Goal: Task Accomplishment & Management: Manage account settings

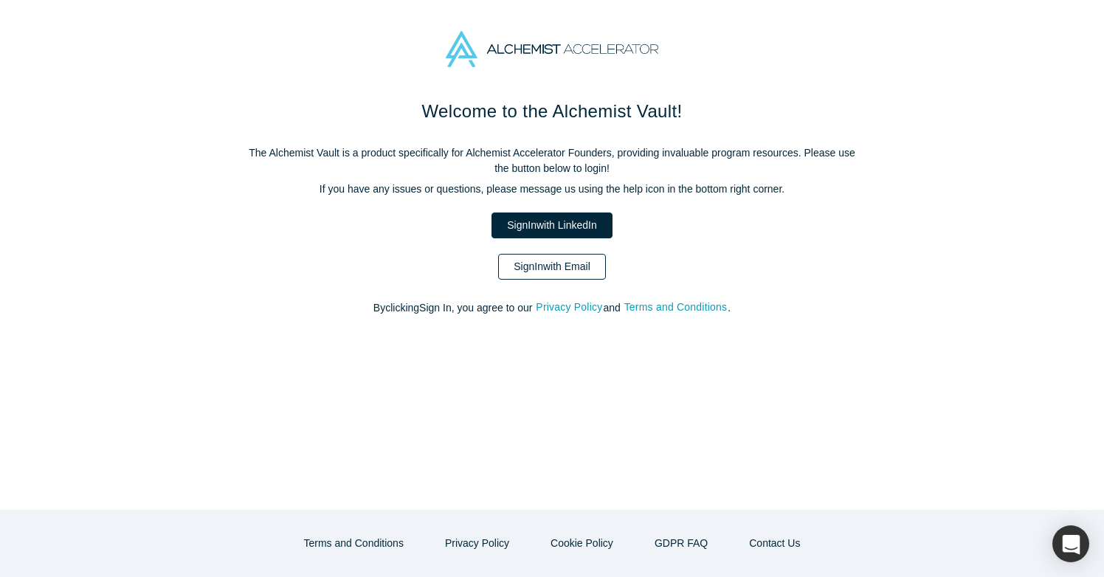
click at [575, 259] on link "Sign In with Email" at bounding box center [552, 267] width 108 height 26
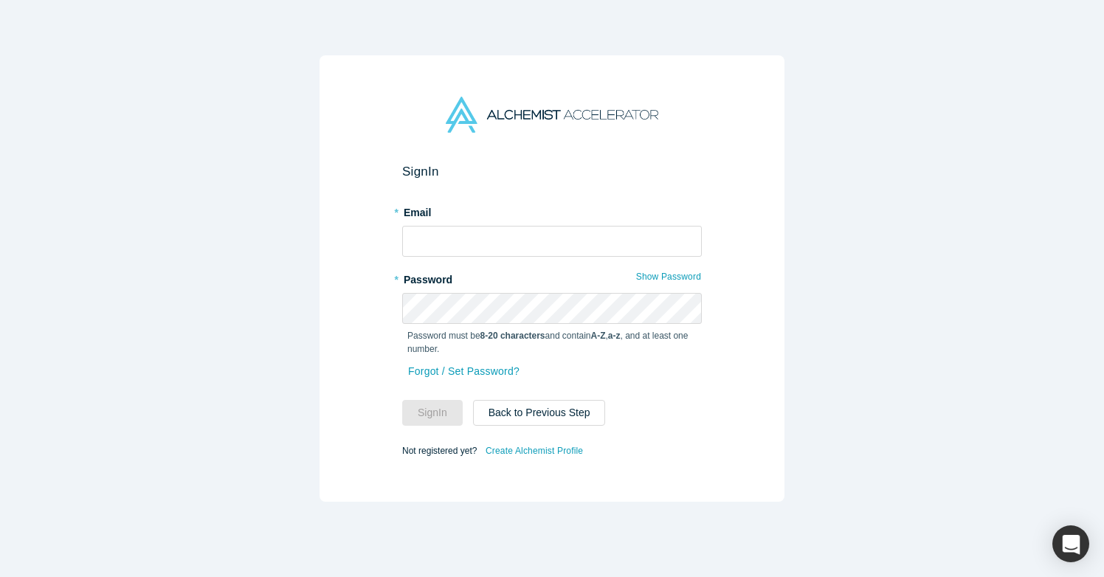
click at [565, 218] on label "* Email" at bounding box center [552, 210] width 300 height 21
click at [571, 232] on input "text" at bounding box center [552, 241] width 300 height 31
click at [667, 255] on input "text" at bounding box center [552, 241] width 300 height 31
click at [723, 247] on div "Sign In * Email * Password Show Password Password must be 8-20 characters and c…" at bounding box center [552, 278] width 465 height 447
click at [648, 233] on input "text" at bounding box center [552, 241] width 300 height 31
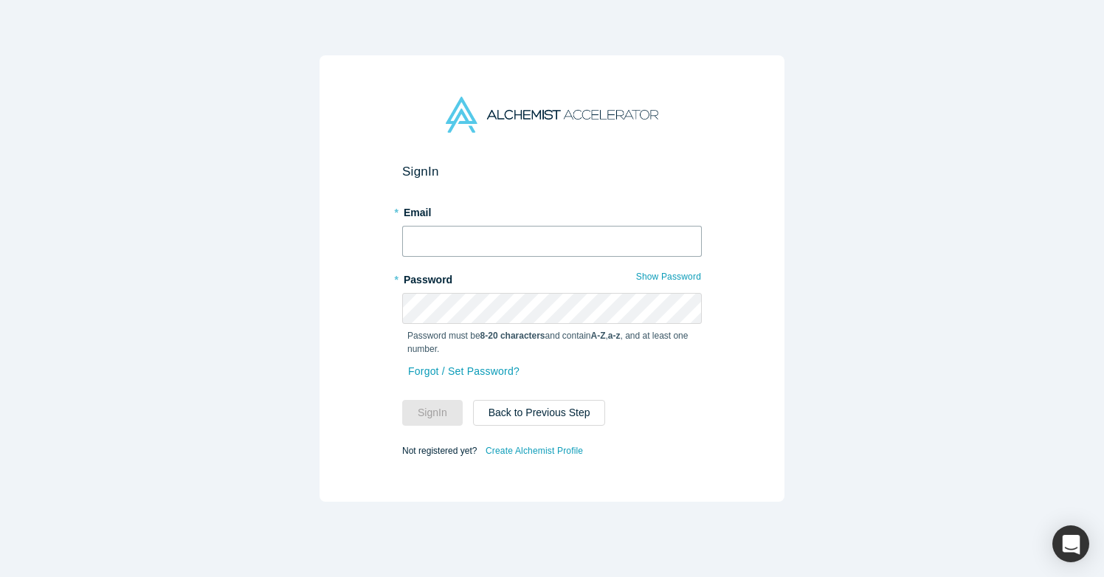
click at [452, 240] on input "text" at bounding box center [552, 241] width 300 height 31
click at [572, 236] on input "text" at bounding box center [552, 241] width 300 height 31
type input "[PERSON_NAME][EMAIL_ADDRESS][DOMAIN_NAME]"
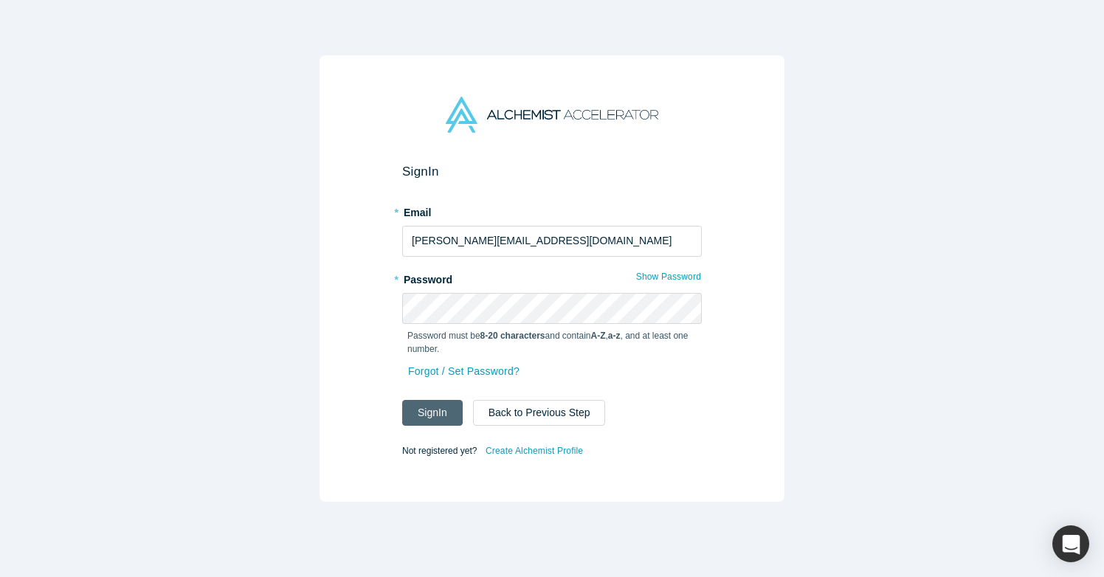
click at [421, 412] on button "Sign In" at bounding box center [432, 413] width 61 height 26
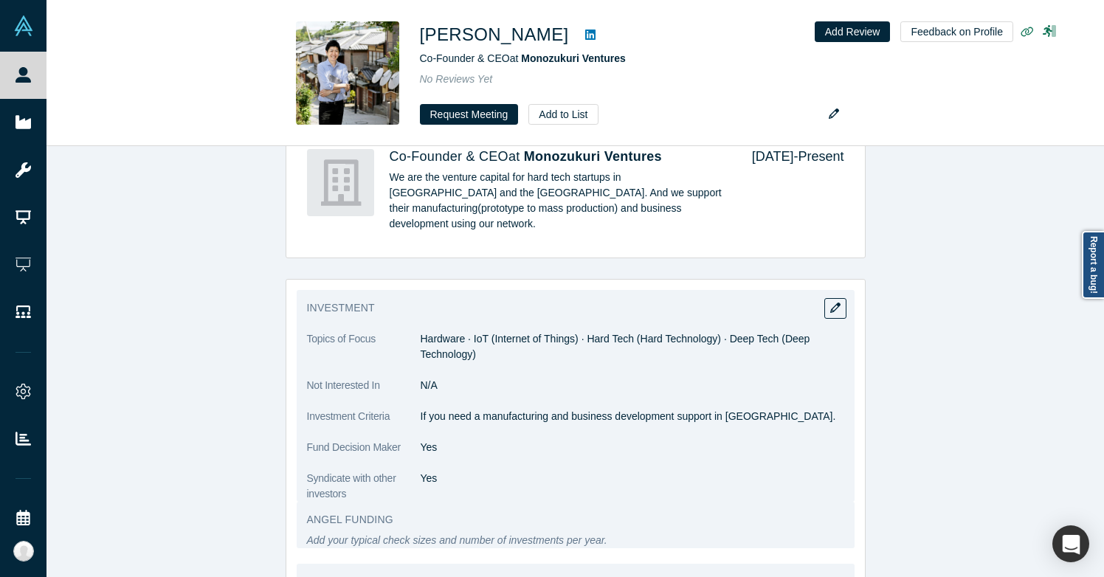
scroll to position [1518, 0]
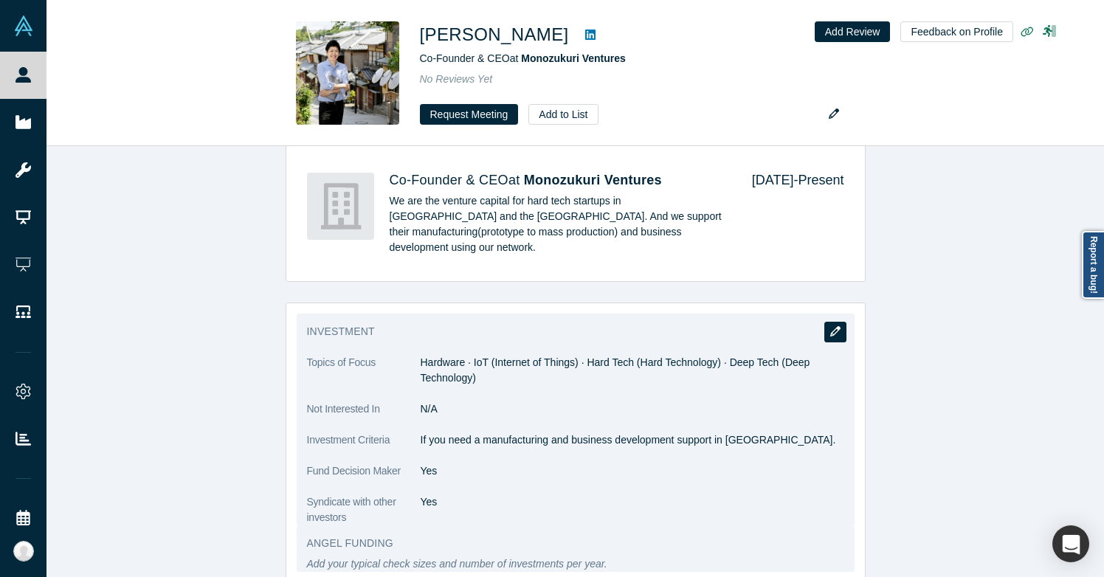
click at [838, 322] on button "button" at bounding box center [835, 332] width 22 height 21
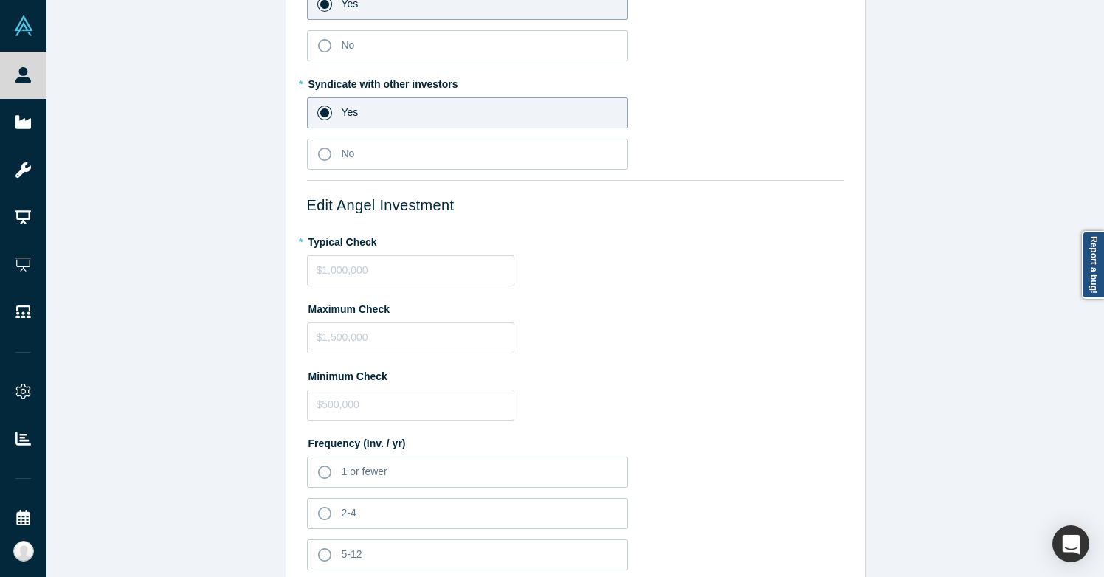
scroll to position [389, 0]
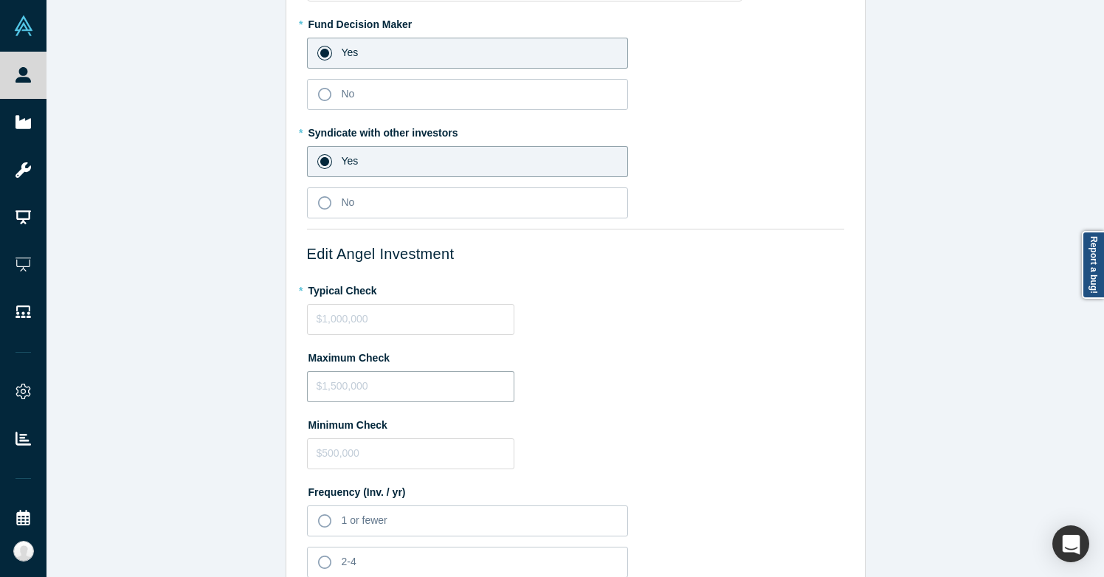
click at [342, 387] on input "tel" at bounding box center [410, 386] width 207 height 31
click at [357, 446] on input "tel" at bounding box center [410, 453] width 207 height 31
type input "$300,000"
click at [364, 383] on input "tel" at bounding box center [410, 386] width 207 height 31
type input "$500,000"
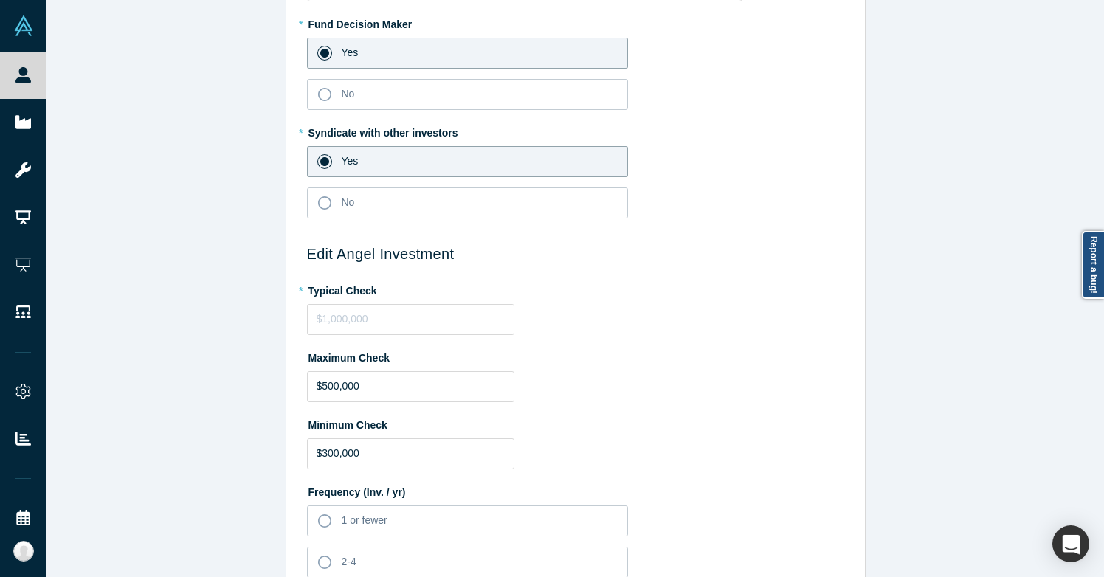
click at [364, 340] on fieldset "Topics of Focus Hardware IoT (Internet of Things) Hard Tech (Hard Technology) D…" at bounding box center [575, 365] width 537 height 1326
click at [362, 311] on input "tel" at bounding box center [410, 319] width 207 height 31
type input "$300,000"
click at [678, 384] on div "Maximum Check $500,000" at bounding box center [575, 373] width 537 height 57
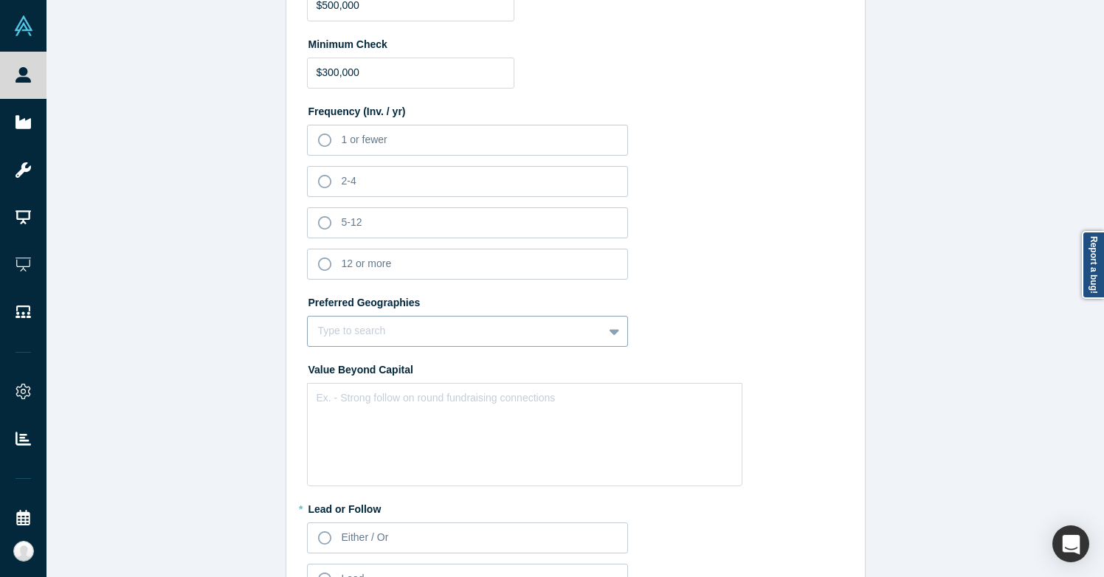
scroll to position [771, 0]
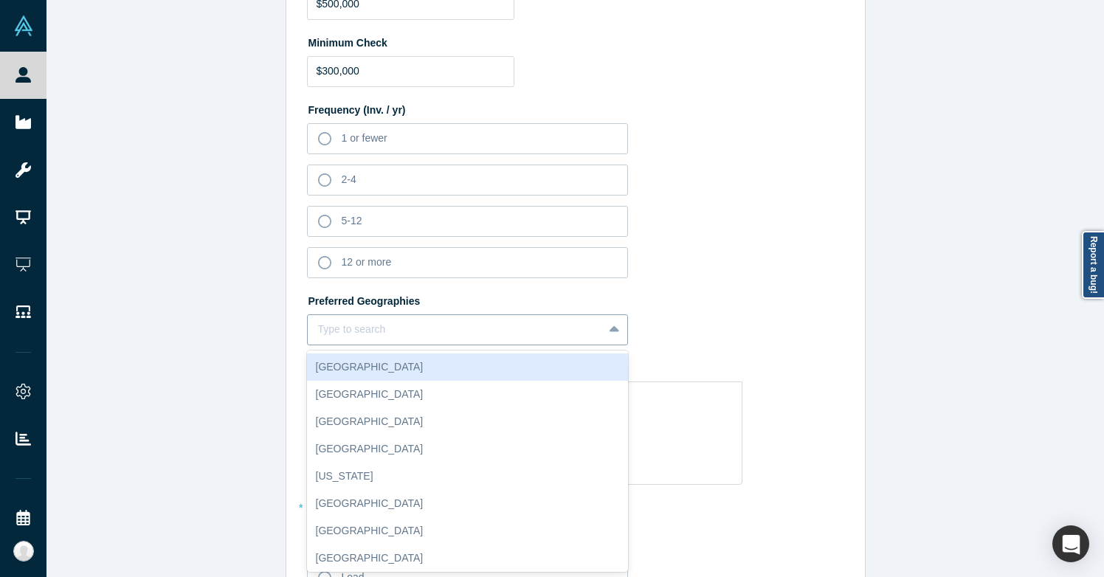
click at [576, 326] on div at bounding box center [455, 329] width 275 height 18
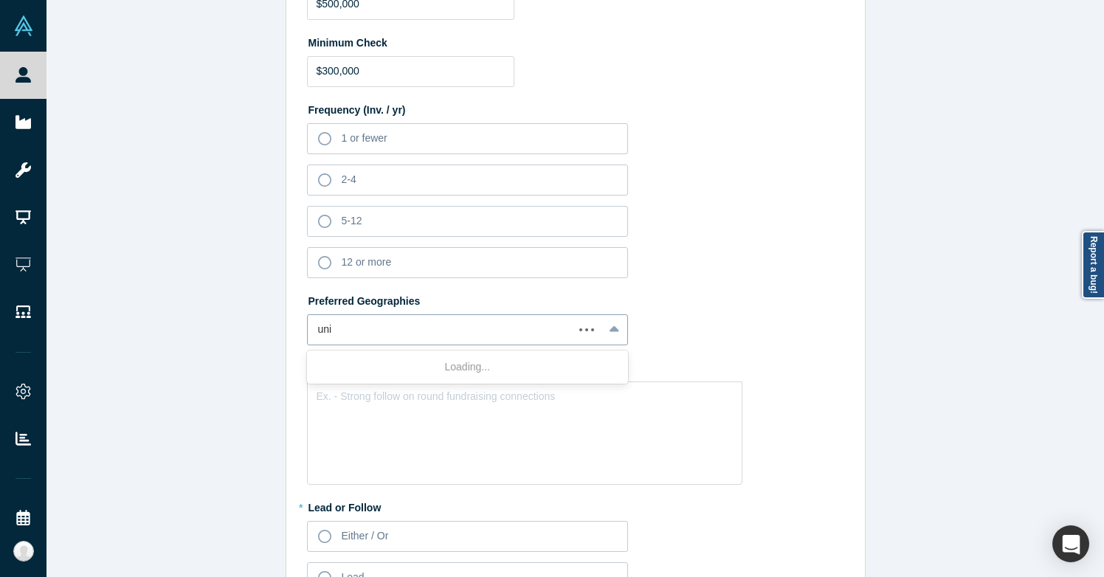
type input "unit"
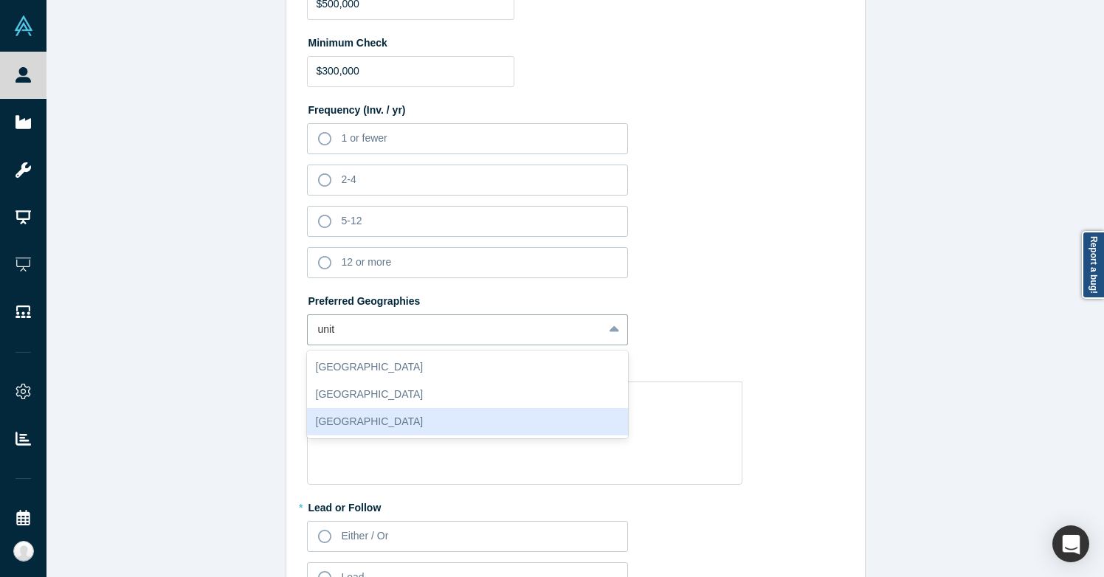
click at [455, 415] on div "[GEOGRAPHIC_DATA]" at bounding box center [468, 421] width 322 height 27
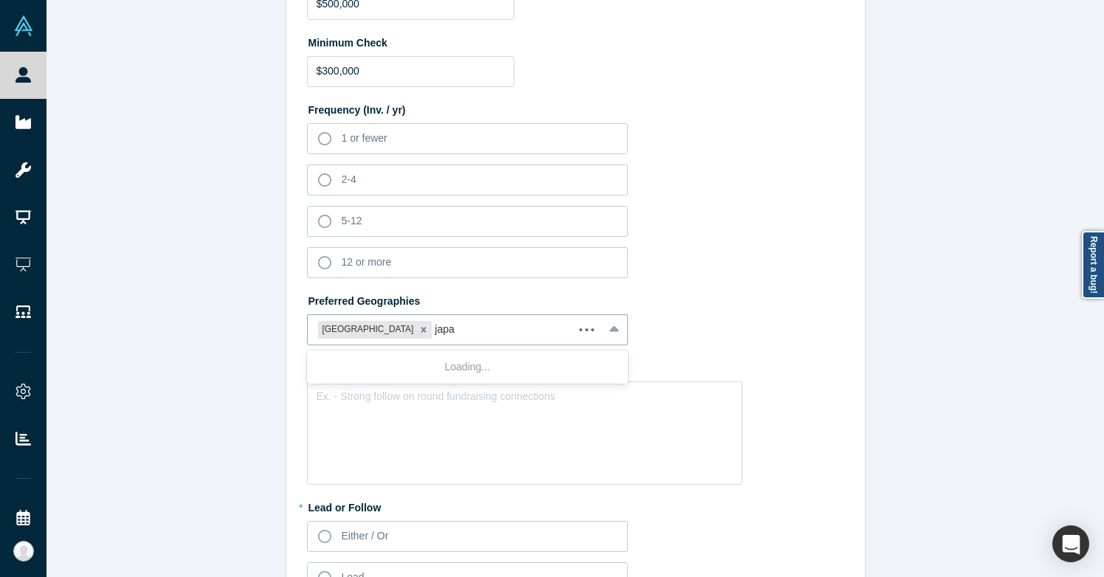
type input "[GEOGRAPHIC_DATA]"
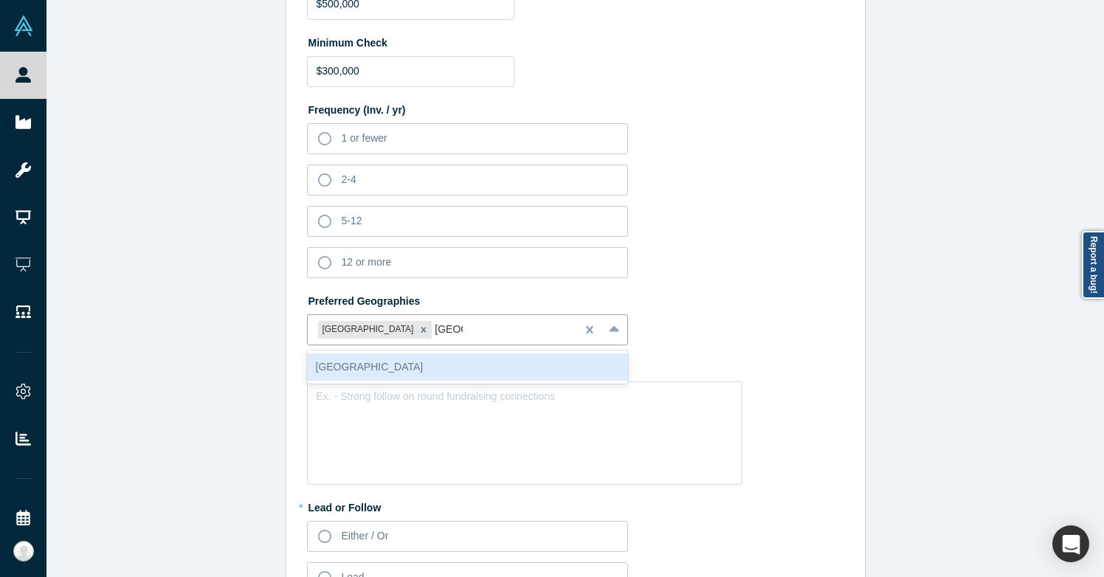
click at [462, 368] on div "[GEOGRAPHIC_DATA]" at bounding box center [468, 367] width 322 height 27
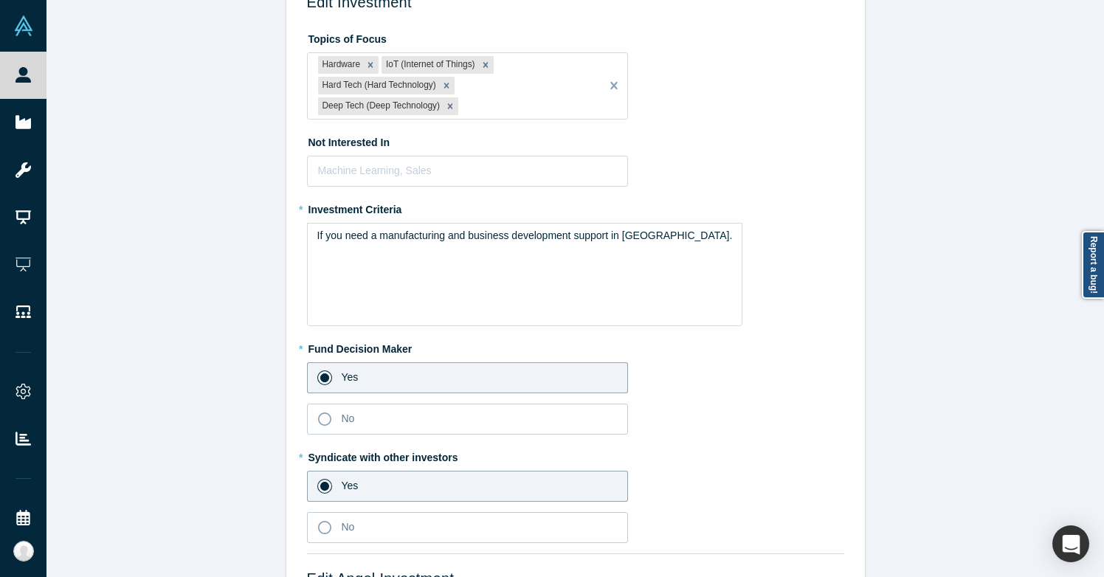
scroll to position [0, 0]
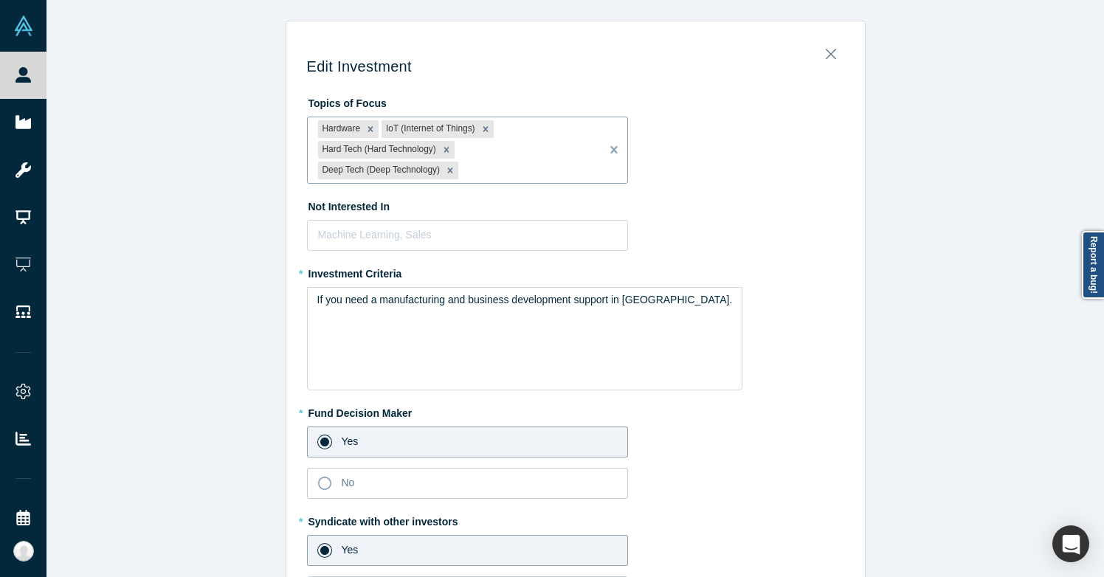
click at [497, 172] on div at bounding box center [525, 171] width 129 height 18
type input "supply cha"
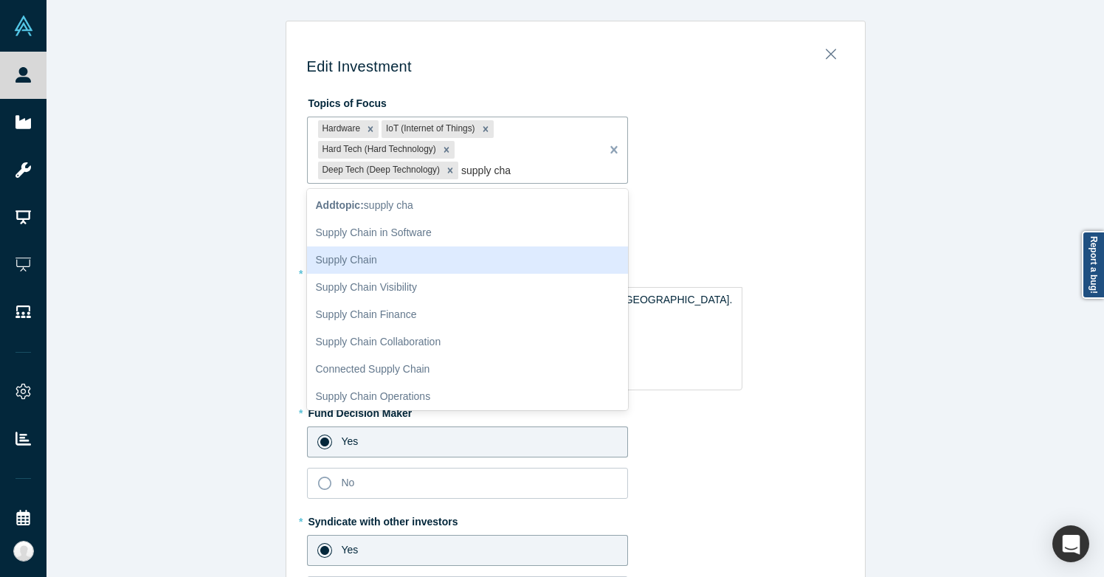
click at [449, 252] on div "Supply Chain" at bounding box center [468, 260] width 322 height 27
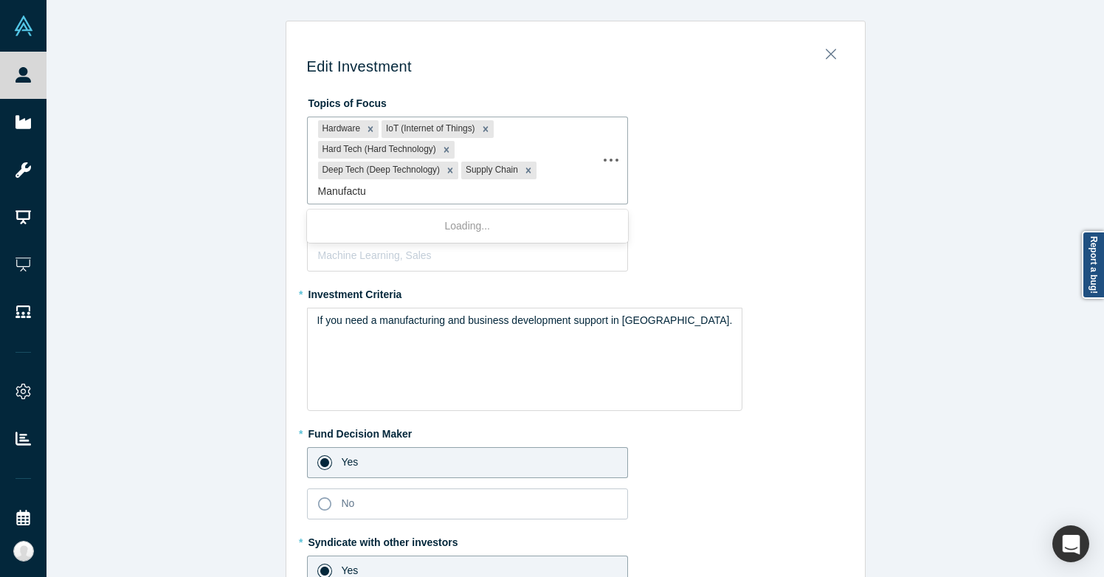
type input "Manufactur"
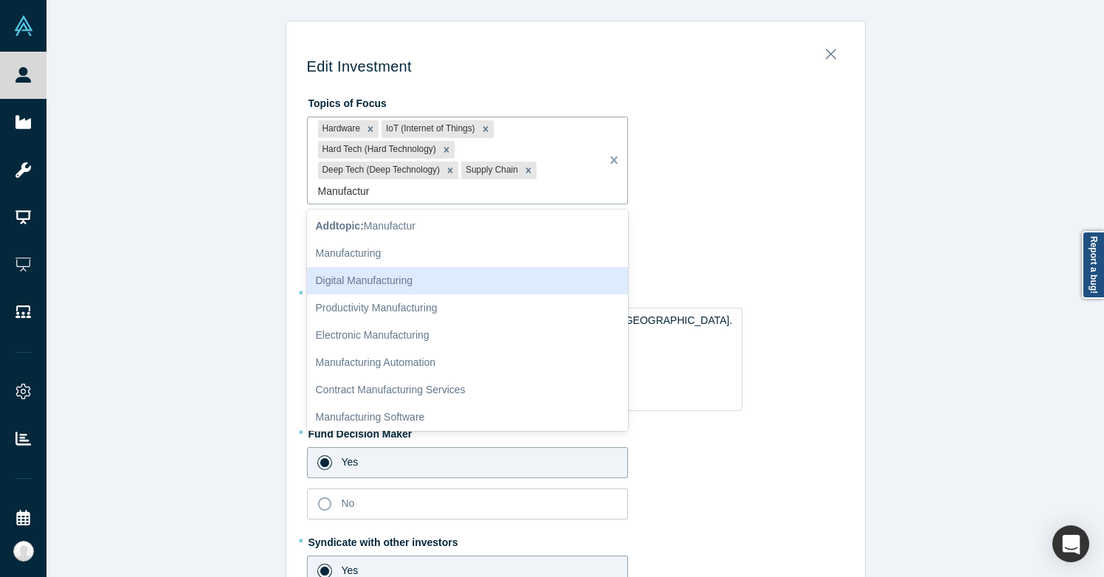
click at [426, 261] on div "Manufacturing" at bounding box center [468, 253] width 322 height 27
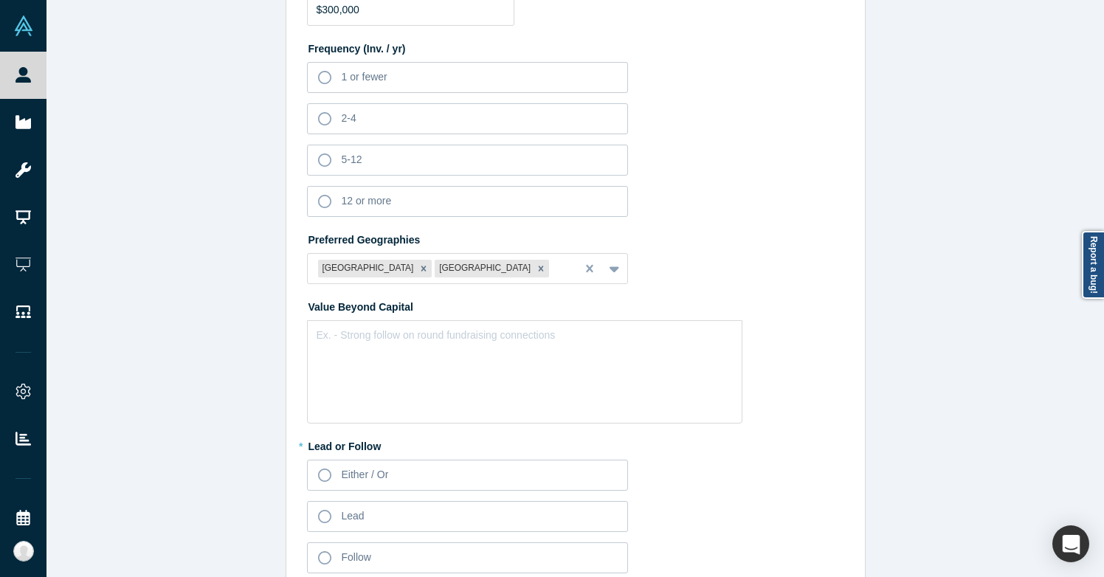
scroll to position [937, 0]
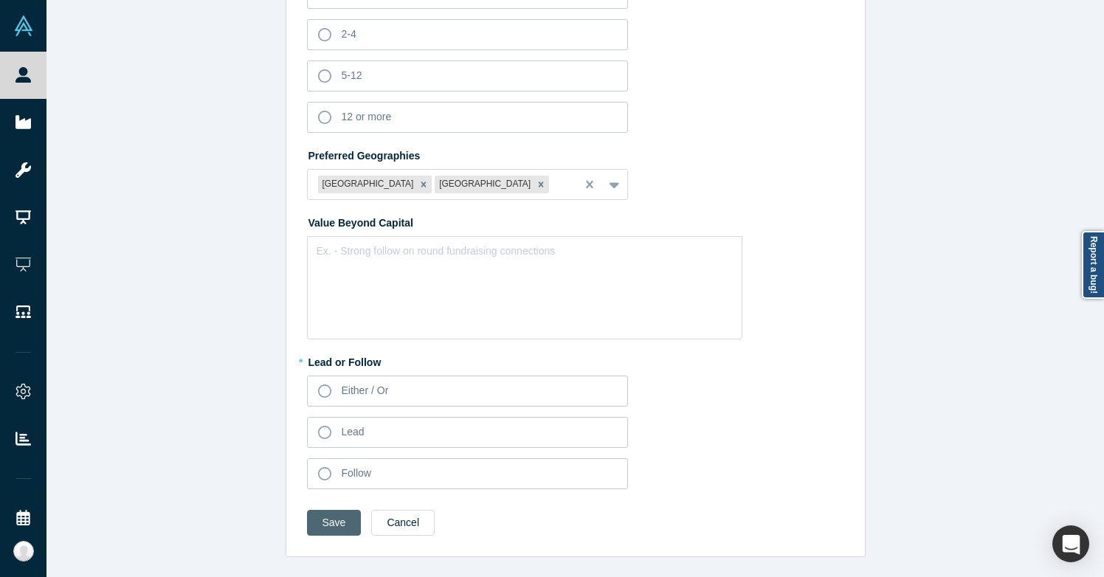
click at [334, 517] on button "Save" at bounding box center [334, 523] width 55 height 26
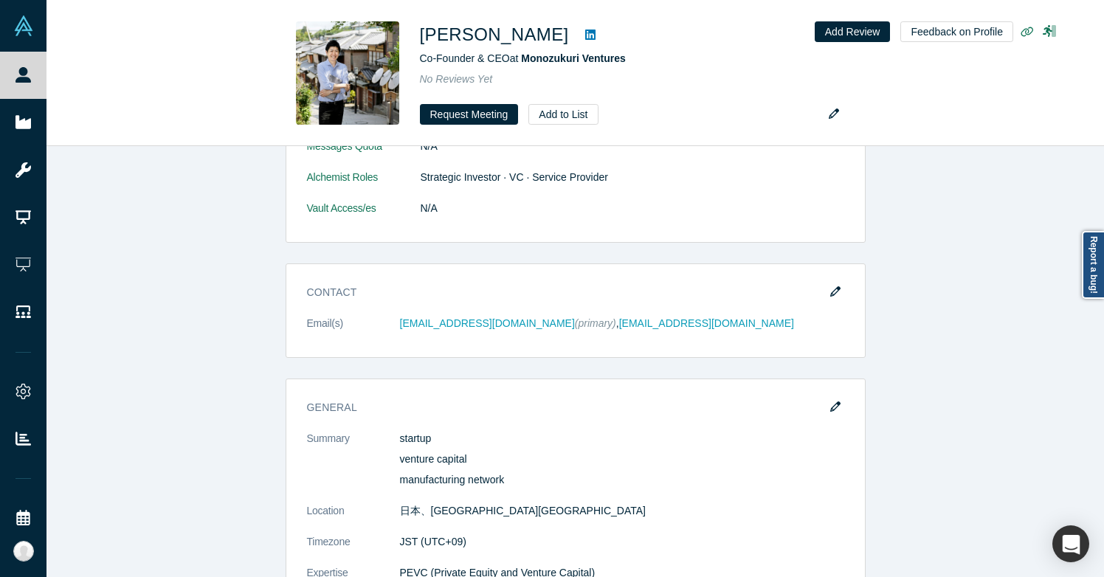
scroll to position [0, 0]
